Goal: Communication & Community: Answer question/provide support

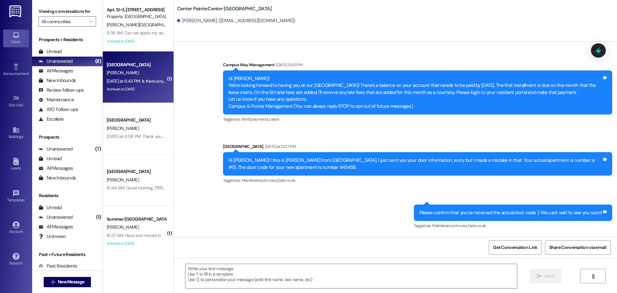
scroll to position [79, 0]
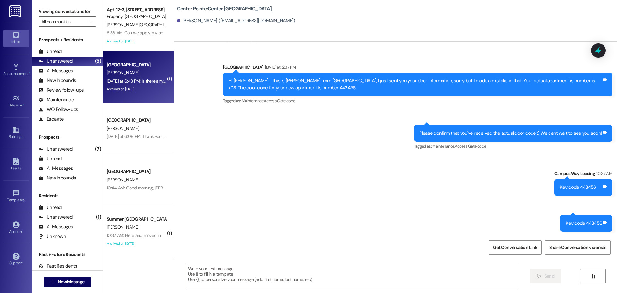
click at [144, 58] on div "Campus Way [GEOGRAPHIC_DATA][PERSON_NAME] [DATE] at 6:43 PM: Is there any way t…" at bounding box center [138, 76] width 71 height 51
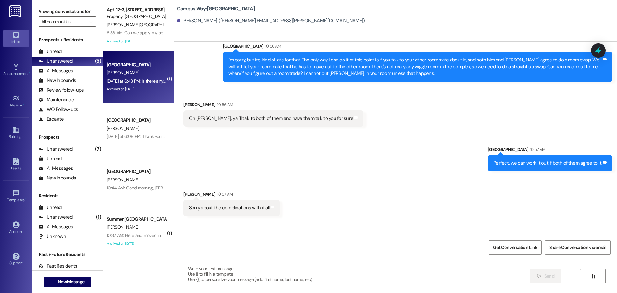
scroll to position [1981, 0]
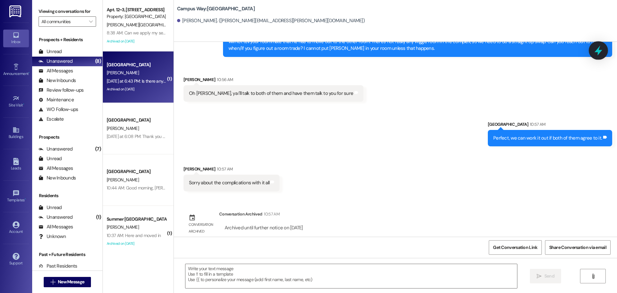
click at [600, 47] on icon at bounding box center [598, 50] width 11 height 11
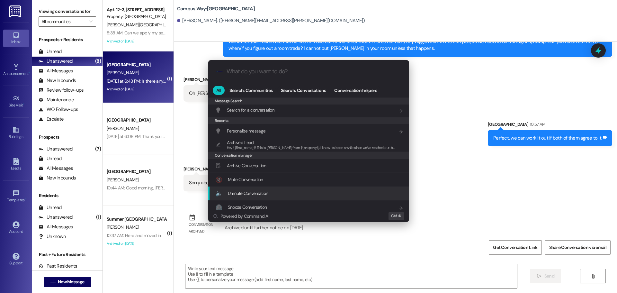
scroll to position [301, 0]
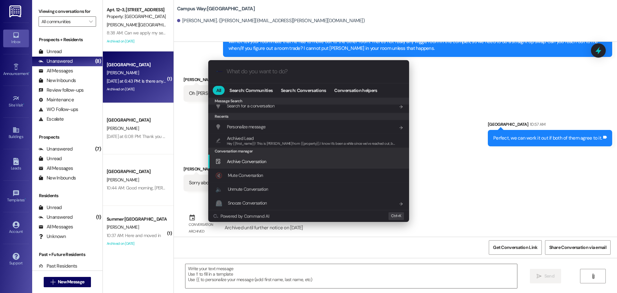
click at [277, 160] on div "Archive Conversation Add shortcut" at bounding box center [309, 161] width 188 height 7
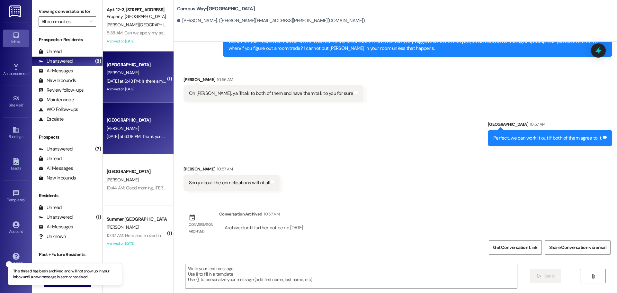
click at [144, 146] on div "Campus Way Prospect [PERSON_NAME] [DATE] at 6:08 PM: Thank you so much, if neit…" at bounding box center [138, 128] width 71 height 51
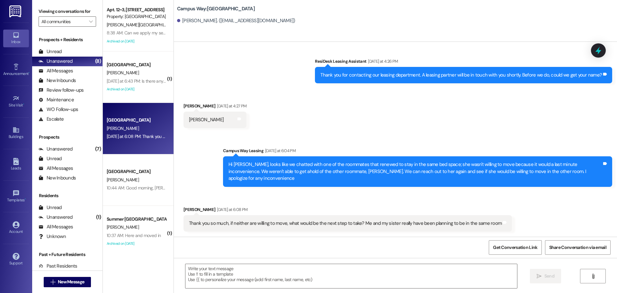
scroll to position [48, 0]
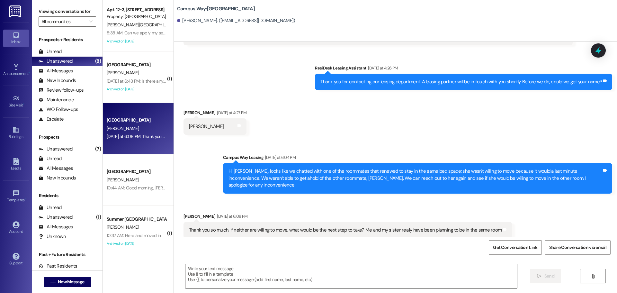
click at [335, 267] on textarea at bounding box center [350, 276] width 331 height 24
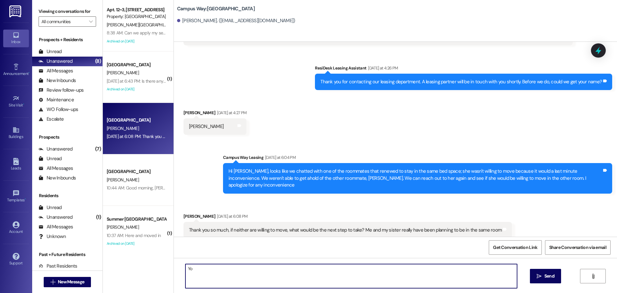
type textarea "Y"
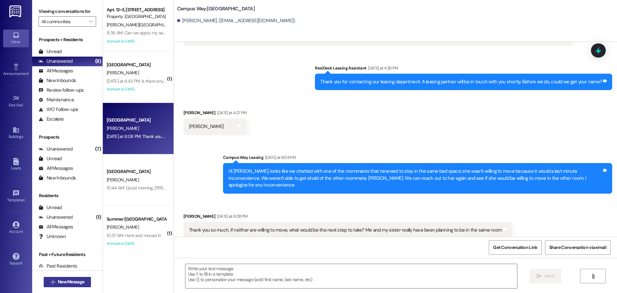
click at [57, 280] on span "New Message" at bounding box center [71, 281] width 29 height 7
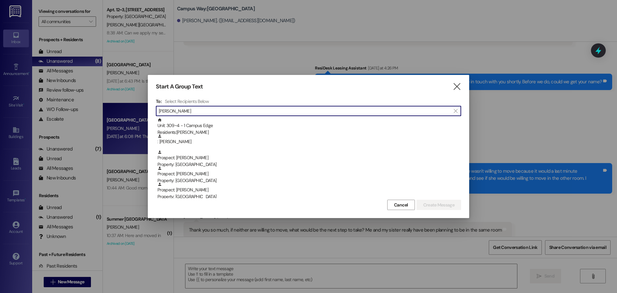
type input "[PERSON_NAME]"
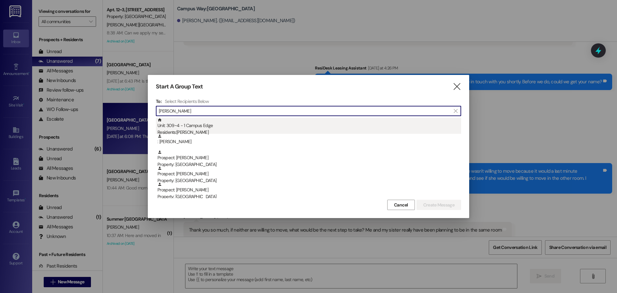
click at [190, 128] on div "Unit: 309~4 - 1 Campus Edge Residents: [PERSON_NAME]" at bounding box center [309, 127] width 304 height 18
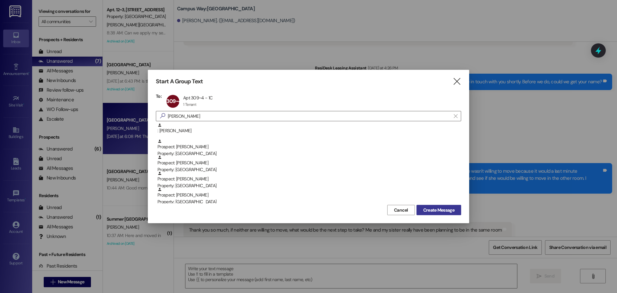
click at [430, 211] on span "Create Message" at bounding box center [438, 210] width 31 height 7
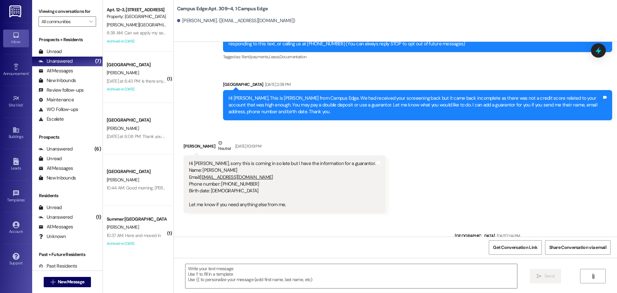
scroll to position [2393, 0]
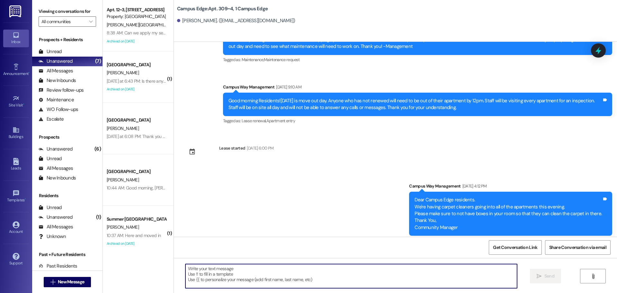
click at [231, 277] on textarea at bounding box center [350, 276] width 331 height 24
click at [216, 278] on textarea at bounding box center [350, 276] width 331 height 24
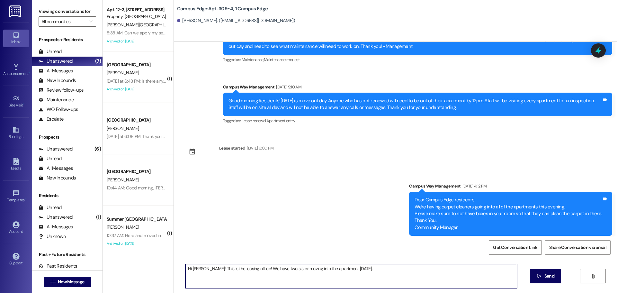
click at [283, 268] on textarea "Hi [PERSON_NAME]! This is the leasing office! We have two sister moving into th…" at bounding box center [350, 276] width 331 height 24
click at [372, 268] on textarea "Hi [PERSON_NAME]! This is the leasing office! We have two sisters moving into t…" at bounding box center [350, 276] width 331 height 24
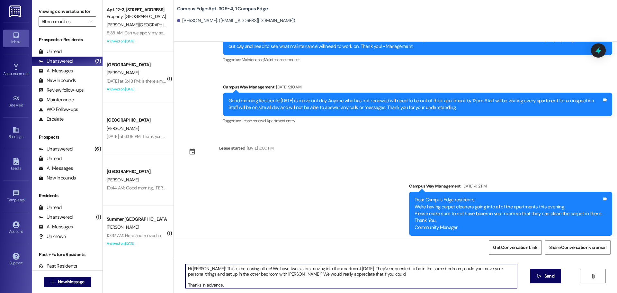
scroll to position [5, 0]
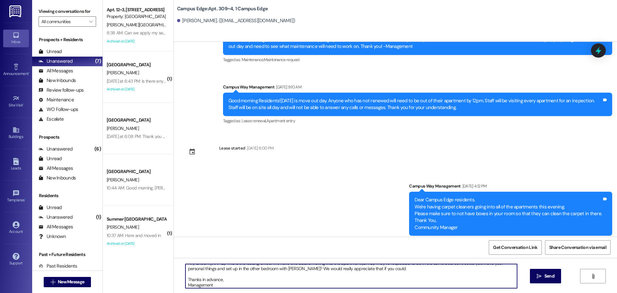
type textarea "Hi [PERSON_NAME]! This is the leasing office! We have two sisters moving into t…"
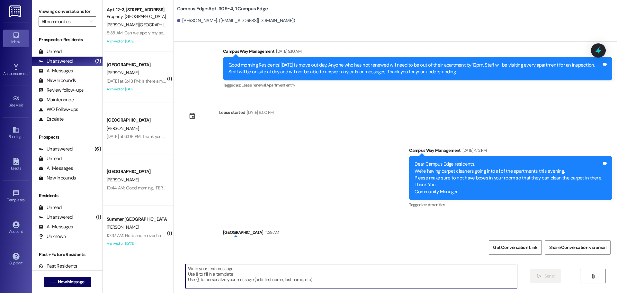
scroll to position [2465, 0]
